Goal: Transaction & Acquisition: Obtain resource

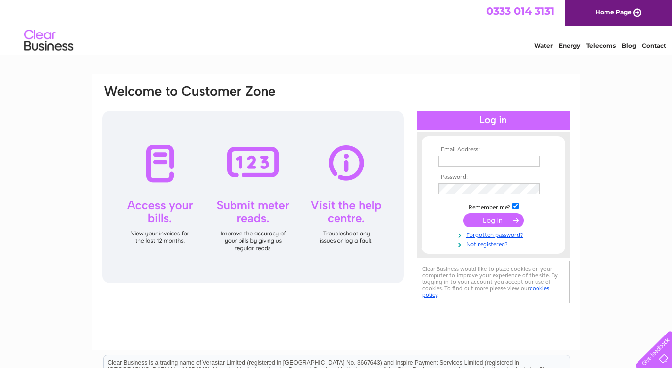
click at [475, 162] on input "text" at bounding box center [490, 161] width 102 height 11
type input "[PERSON_NAME][EMAIL_ADDRESS][DOMAIN_NAME]"
click at [463, 214] on input "submit" at bounding box center [493, 221] width 61 height 14
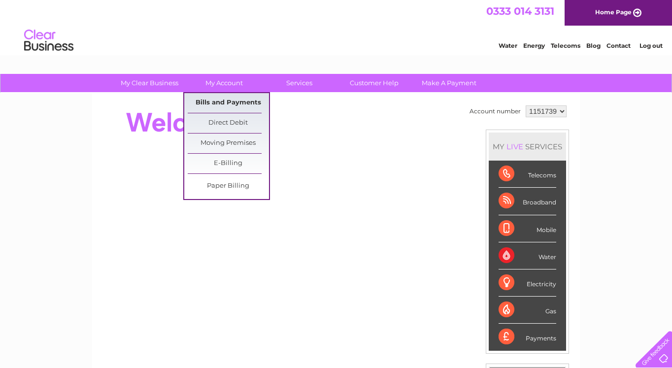
click at [232, 103] on link "Bills and Payments" at bounding box center [228, 103] width 81 height 20
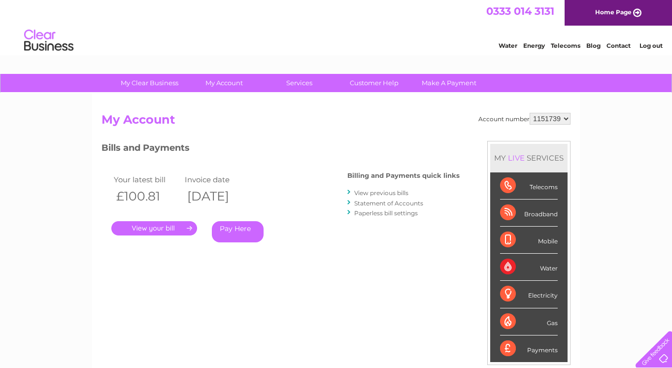
click at [145, 228] on link "." at bounding box center [154, 228] width 86 height 14
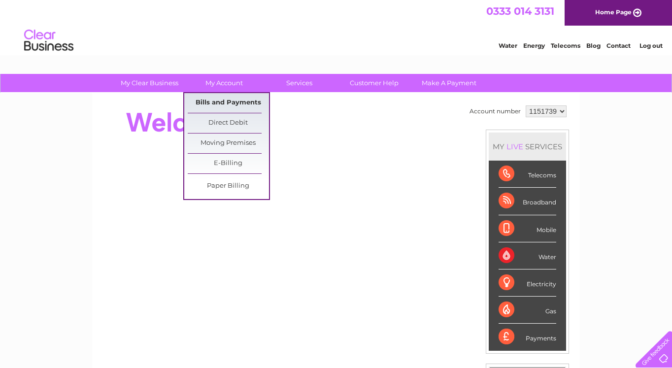
click at [222, 105] on link "Bills and Payments" at bounding box center [228, 103] width 81 height 20
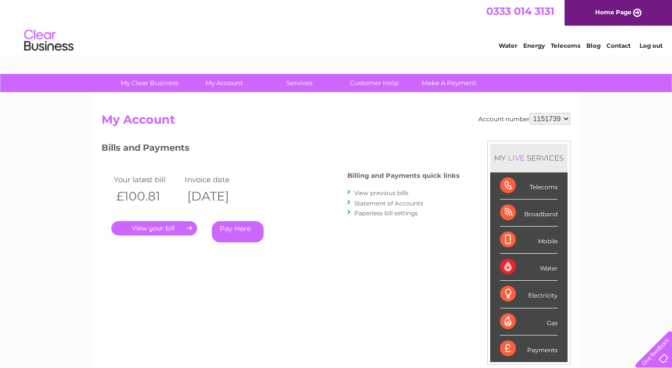
click at [152, 229] on link "." at bounding box center [154, 228] width 86 height 14
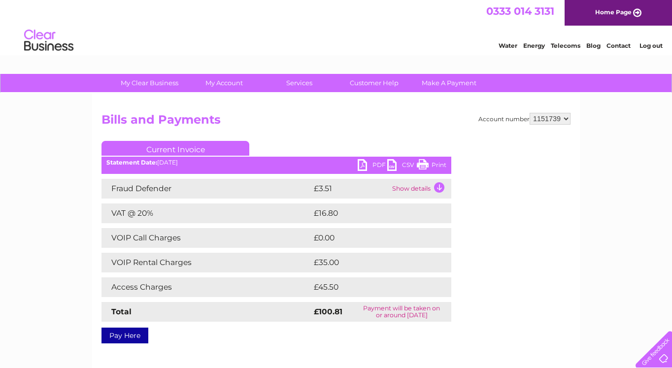
click at [362, 165] on link "PDF" at bounding box center [373, 166] width 30 height 14
